Goal: Transaction & Acquisition: Purchase product/service

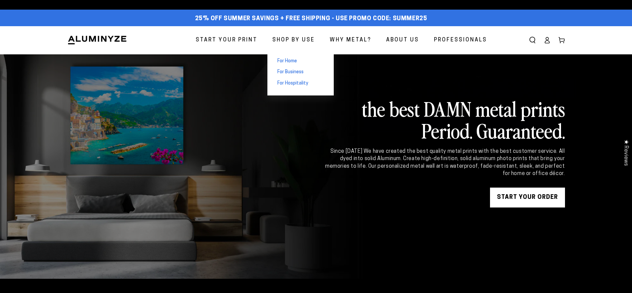
click at [296, 59] on span "For Home" at bounding box center [287, 61] width 20 height 7
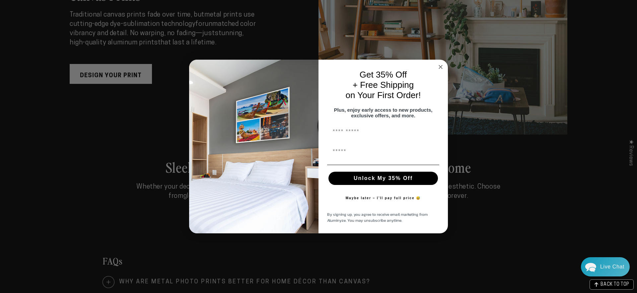
click at [443, 66] on circle "Close dialog" at bounding box center [441, 67] width 8 height 8
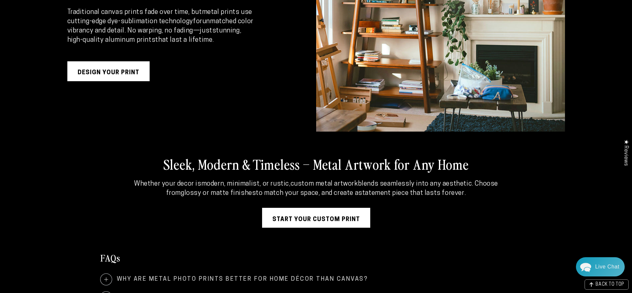
click at [135, 67] on link "Design Your Print" at bounding box center [108, 71] width 82 height 20
